Goal: Find specific page/section

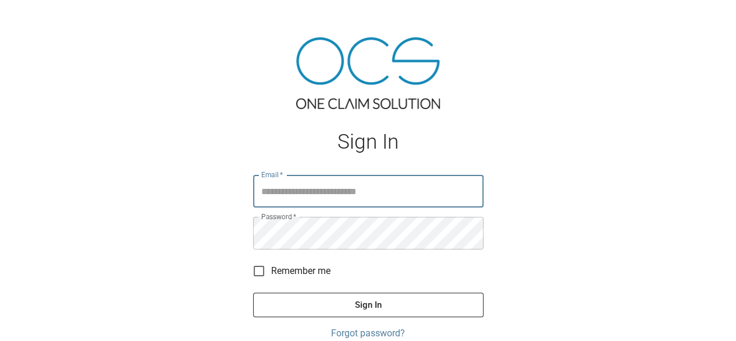
type input "**********"
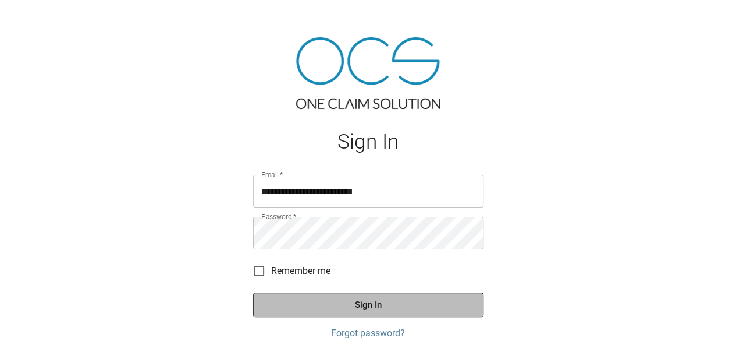
click at [339, 295] on button "Sign In" at bounding box center [368, 304] width 231 height 24
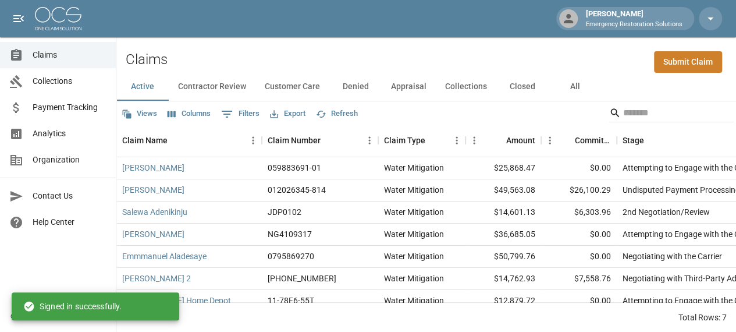
click at [572, 88] on button "All" at bounding box center [575, 87] width 52 height 28
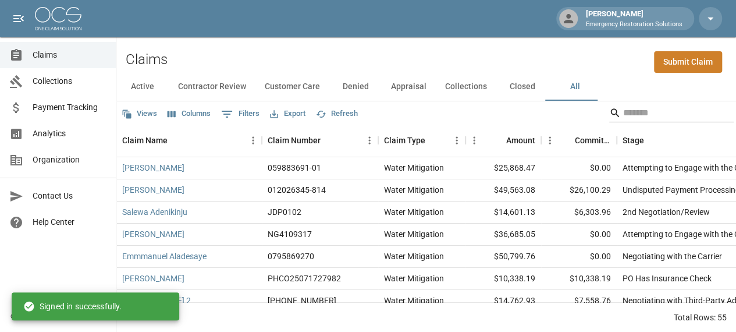
click at [642, 116] on input "Search" at bounding box center [669, 113] width 93 height 19
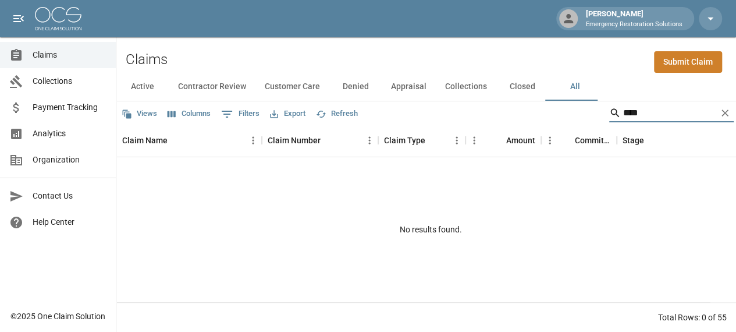
type input "***"
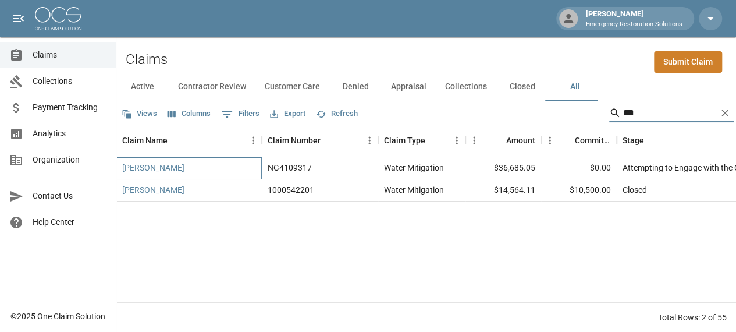
click at [250, 167] on div "[PERSON_NAME]" at bounding box center [189, 168] width 146 height 22
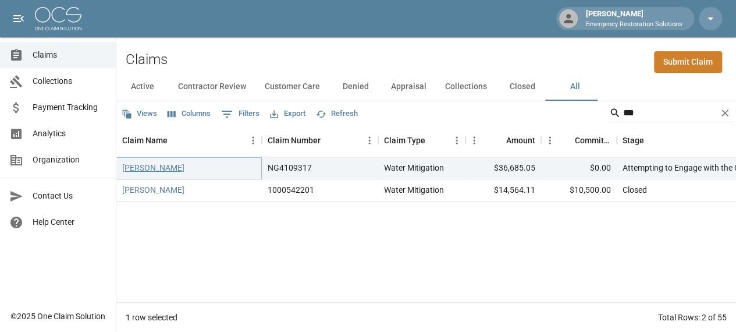
click at [152, 164] on link "[PERSON_NAME]" at bounding box center [153, 168] width 62 height 12
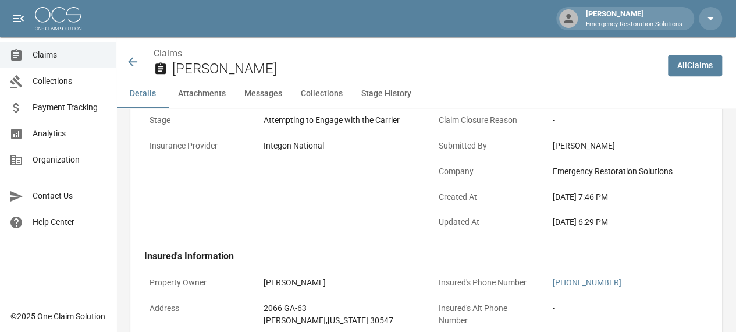
scroll to position [213, 0]
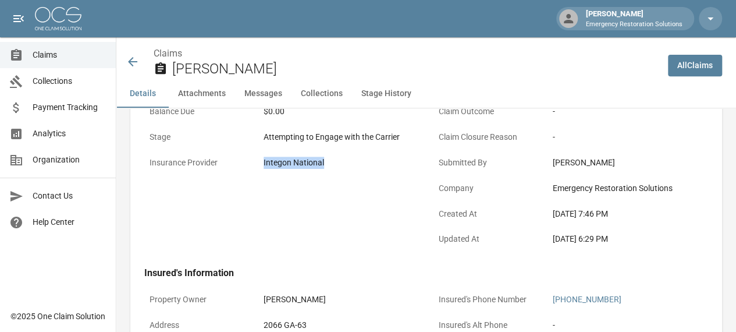
drag, startPoint x: 327, startPoint y: 160, endPoint x: 260, endPoint y: 159, distance: 67.5
click at [260, 159] on div "Integon National" at bounding box center [338, 162] width 161 height 23
copy div "Integon National"
